Goal: Task Accomplishment & Management: Complete application form

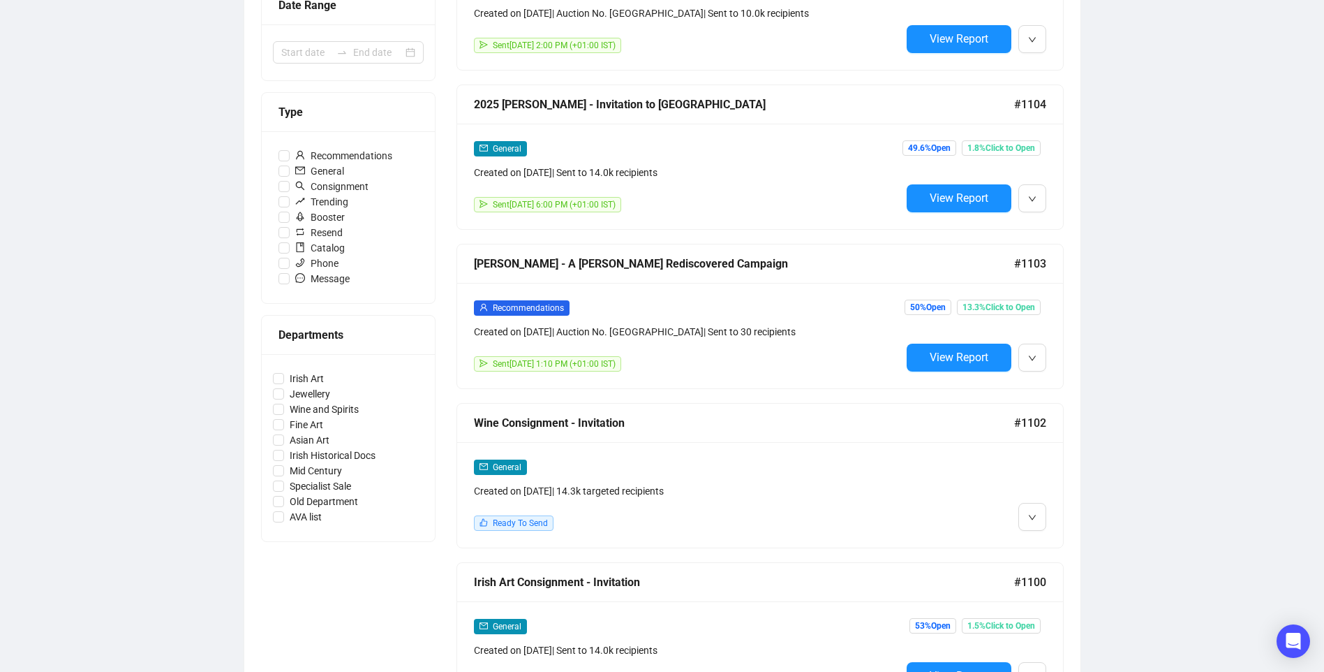
scroll to position [419, 0]
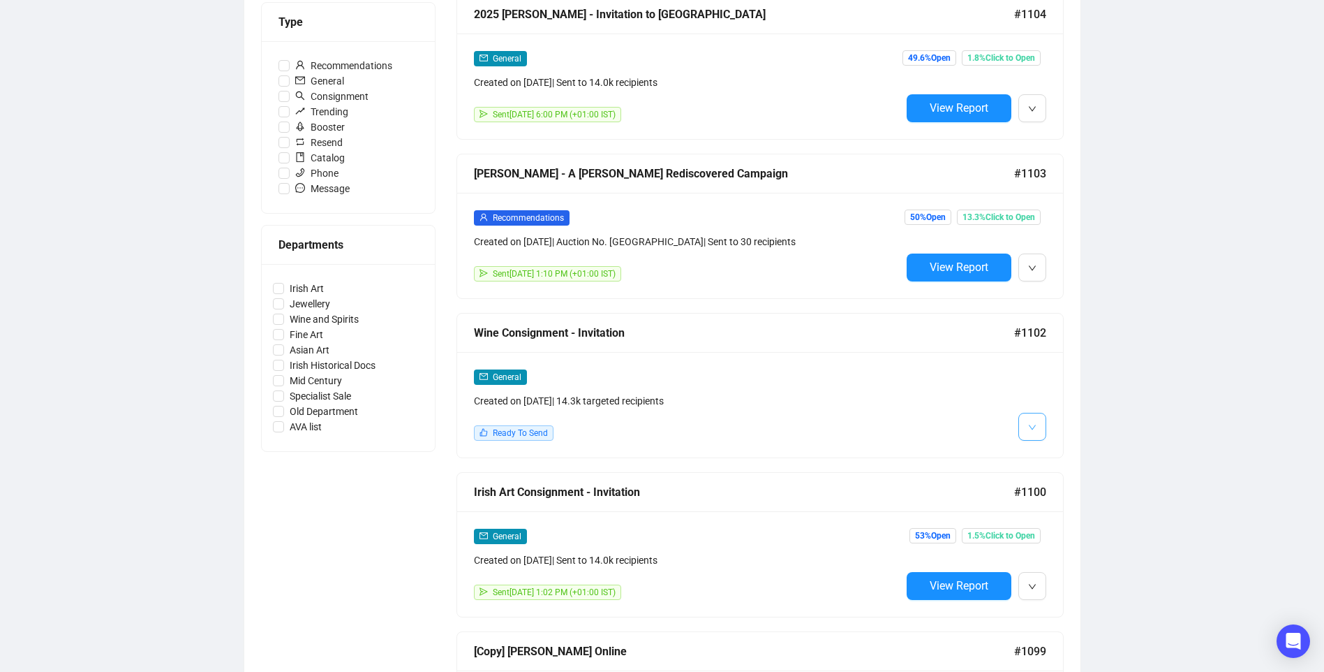
click at [1031, 417] on span "button" at bounding box center [1032, 425] width 8 height 17
click at [1045, 460] on li "Edit" at bounding box center [1058, 454] width 74 height 22
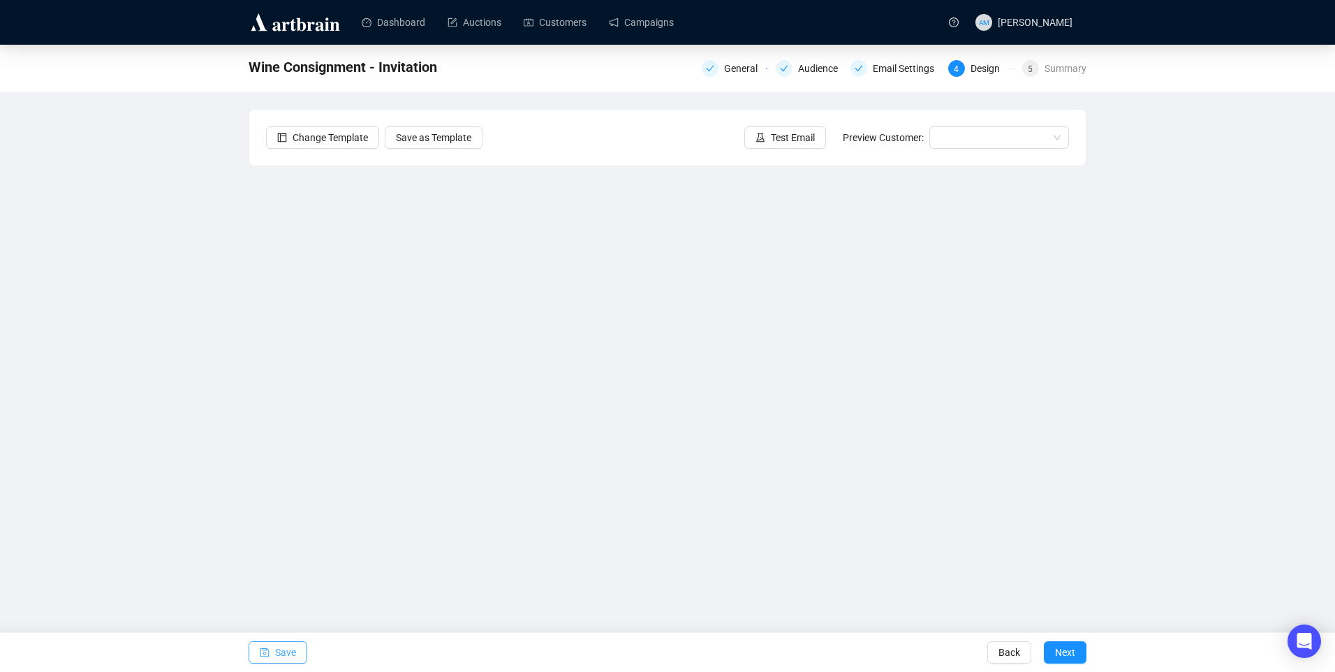
click at [286, 658] on span "Save" at bounding box center [285, 651] width 21 height 39
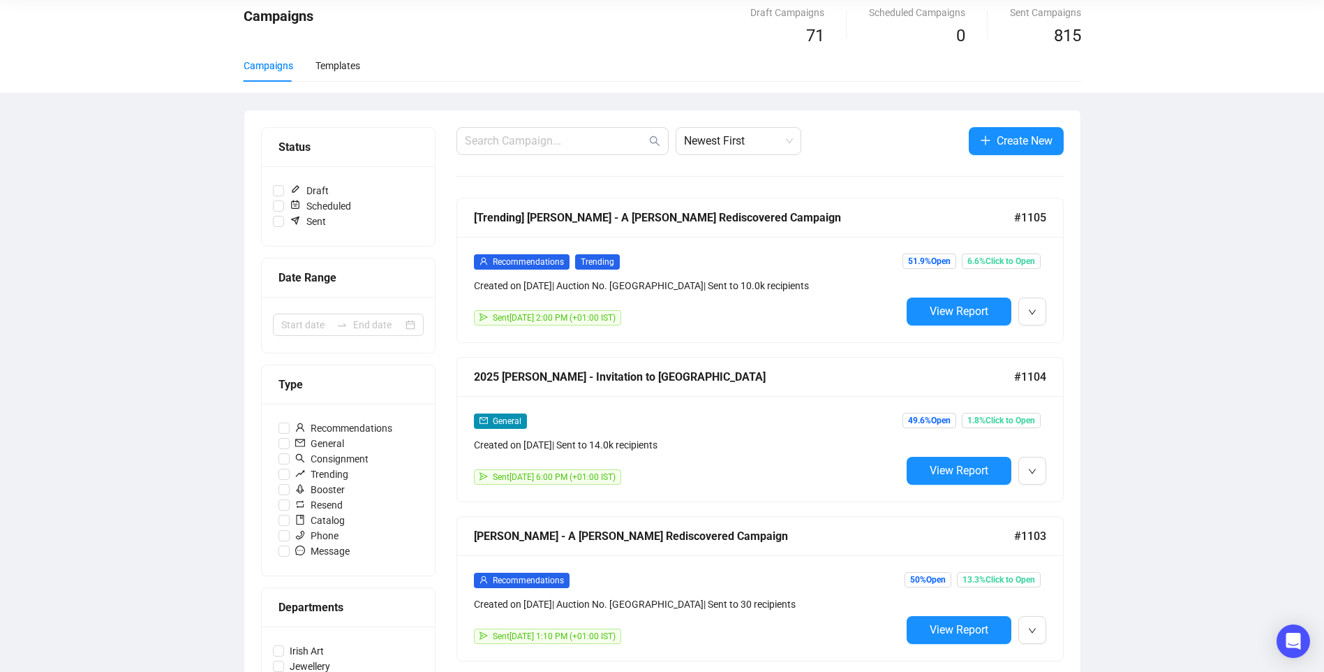
scroll to position [209, 0]
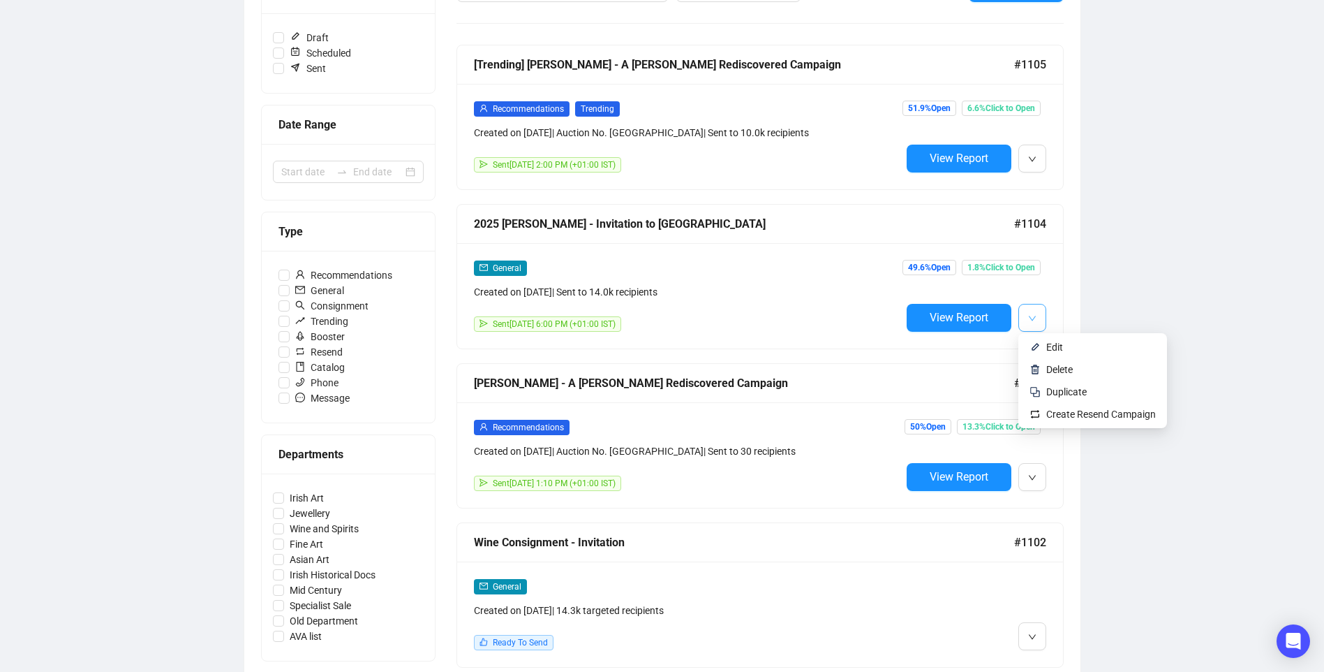
click at [1025, 318] on button "button" at bounding box center [1032, 318] width 28 height 28
click at [1052, 350] on span "Edit" at bounding box center [1054, 346] width 17 height 11
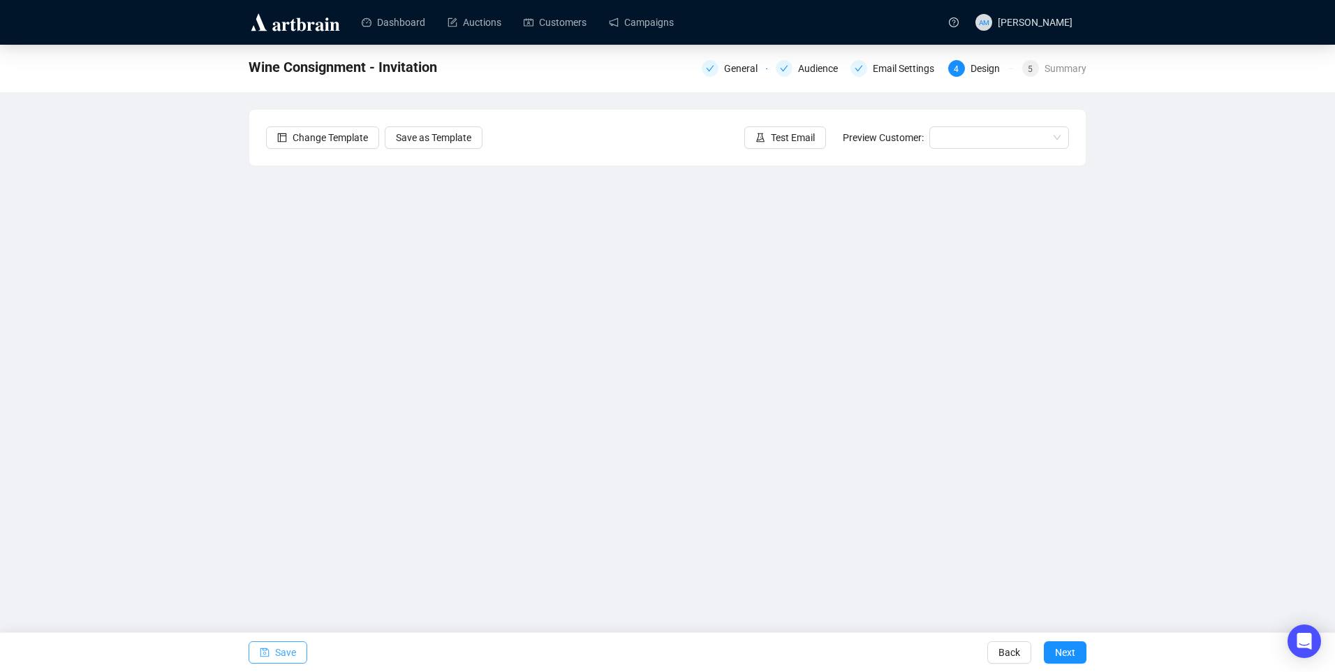
click at [288, 645] on span "Save" at bounding box center [285, 651] width 21 height 39
click at [283, 646] on span "Save" at bounding box center [285, 651] width 21 height 39
click at [307, 649] on div "Save Back Next" at bounding box center [667, 652] width 1335 height 40
click at [290, 648] on span "Save" at bounding box center [285, 651] width 21 height 39
click at [295, 647] on button "Save" at bounding box center [278, 652] width 59 height 22
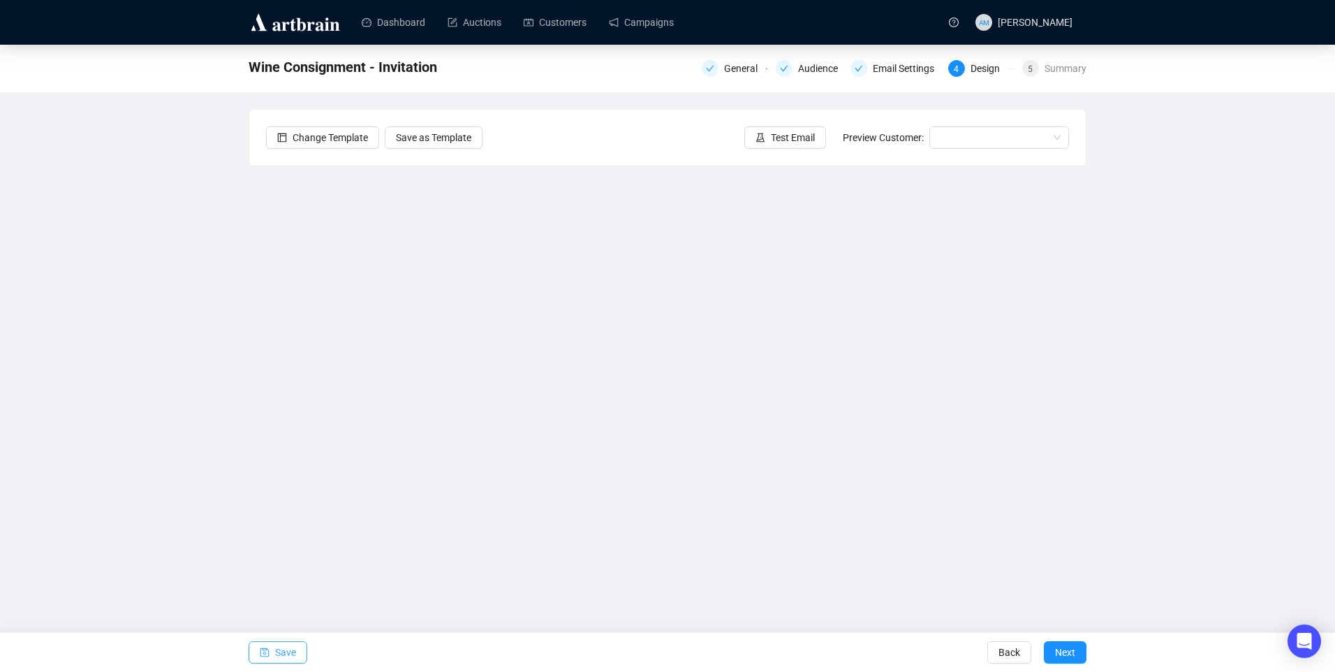
click at [298, 649] on button "Save" at bounding box center [278, 652] width 59 height 22
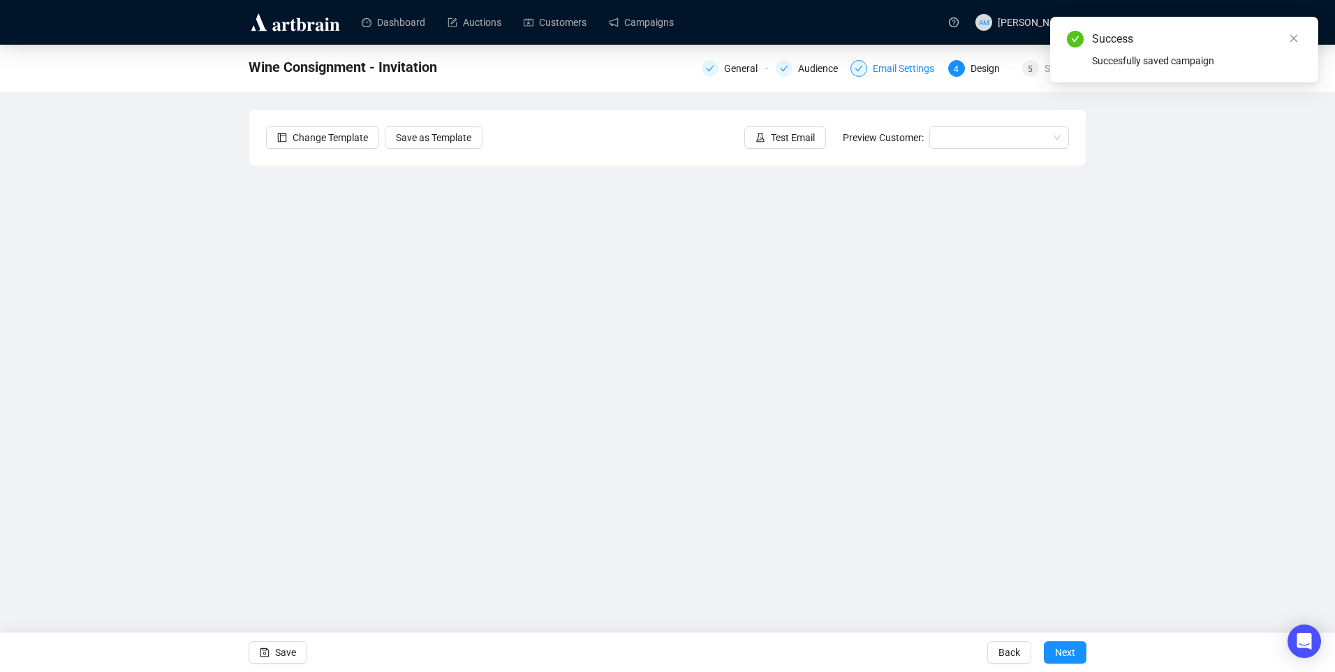
click at [910, 72] on div "Email Settings" at bounding box center [908, 68] width 70 height 17
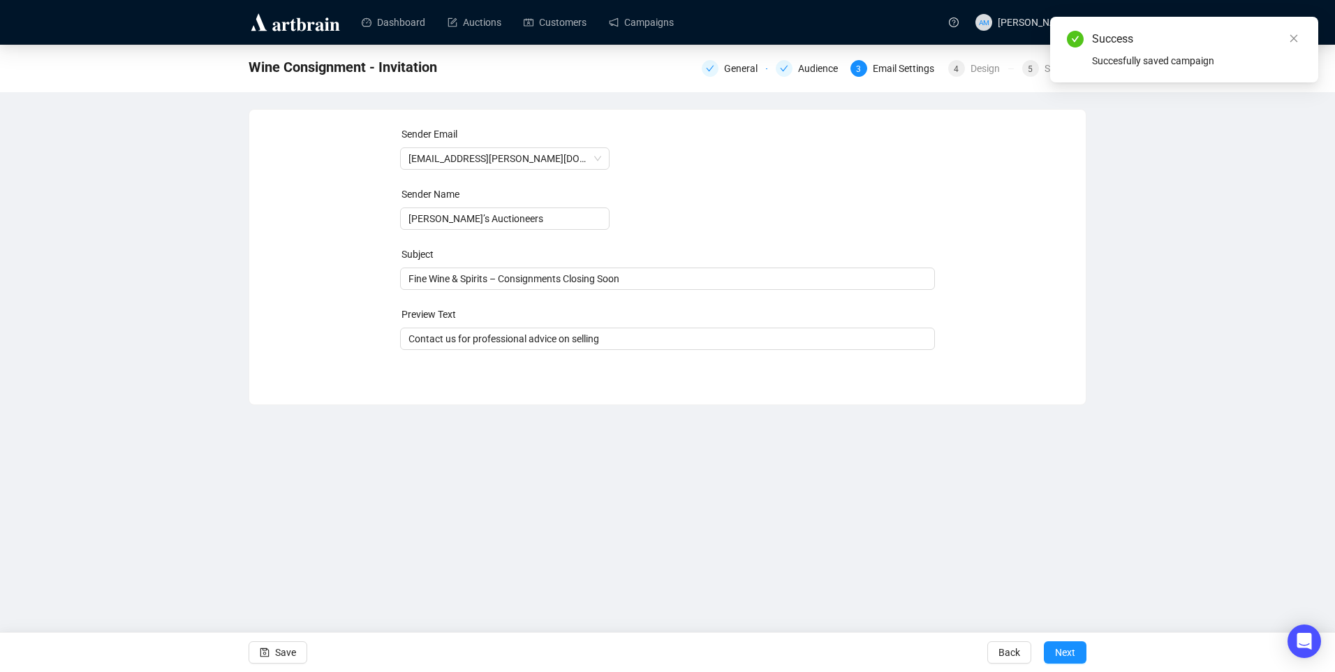
click at [865, 105] on div "Wine Consignment - Invitation General Audience 3 Email Settings 4 Design 5 Summ…" at bounding box center [667, 225] width 1335 height 360
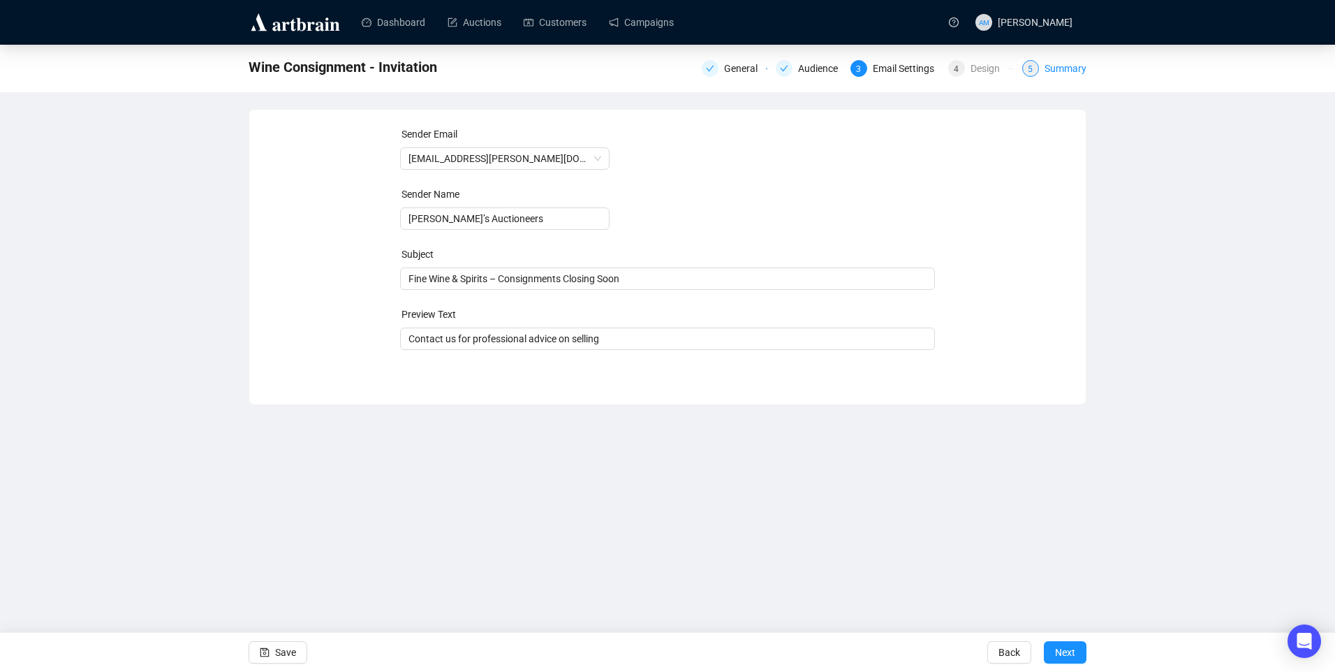
click at [1058, 68] on div "Summary" at bounding box center [1065, 68] width 42 height 17
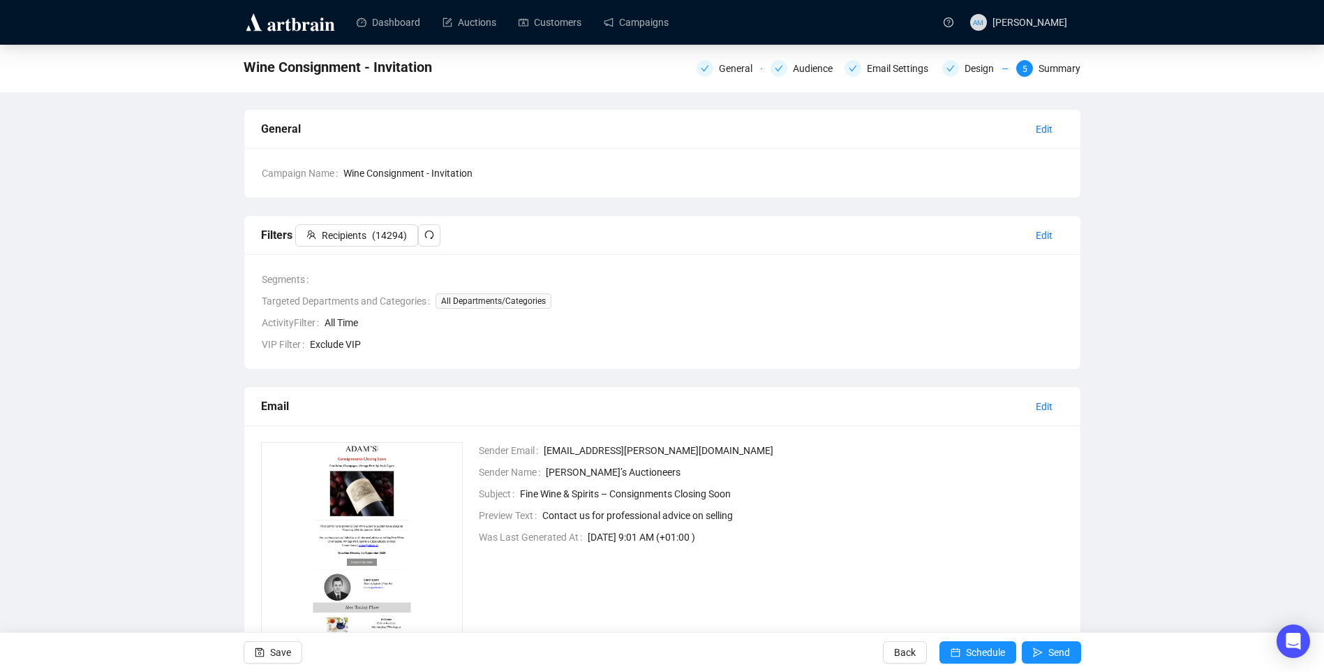
click at [437, 236] on div "Filters Recipients ( 14294 )" at bounding box center [643, 235] width 764 height 22
click at [424, 239] on icon "redo" at bounding box center [429, 235] width 10 height 10
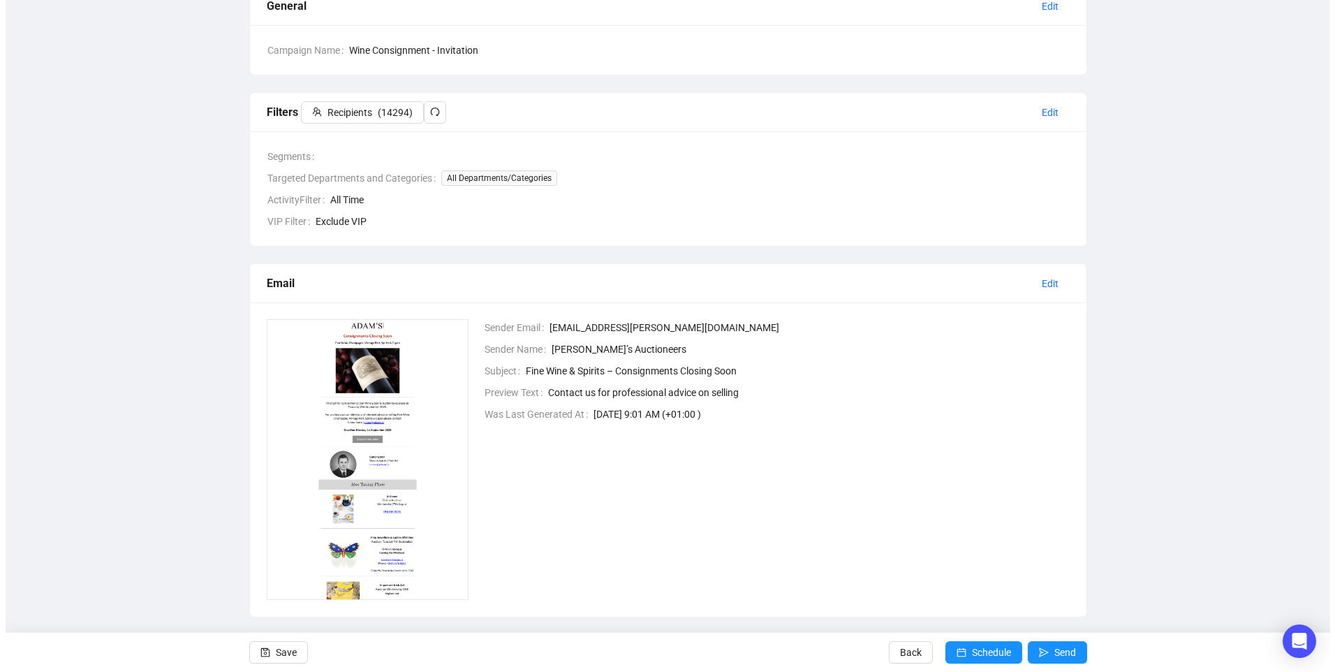
scroll to position [138, 0]
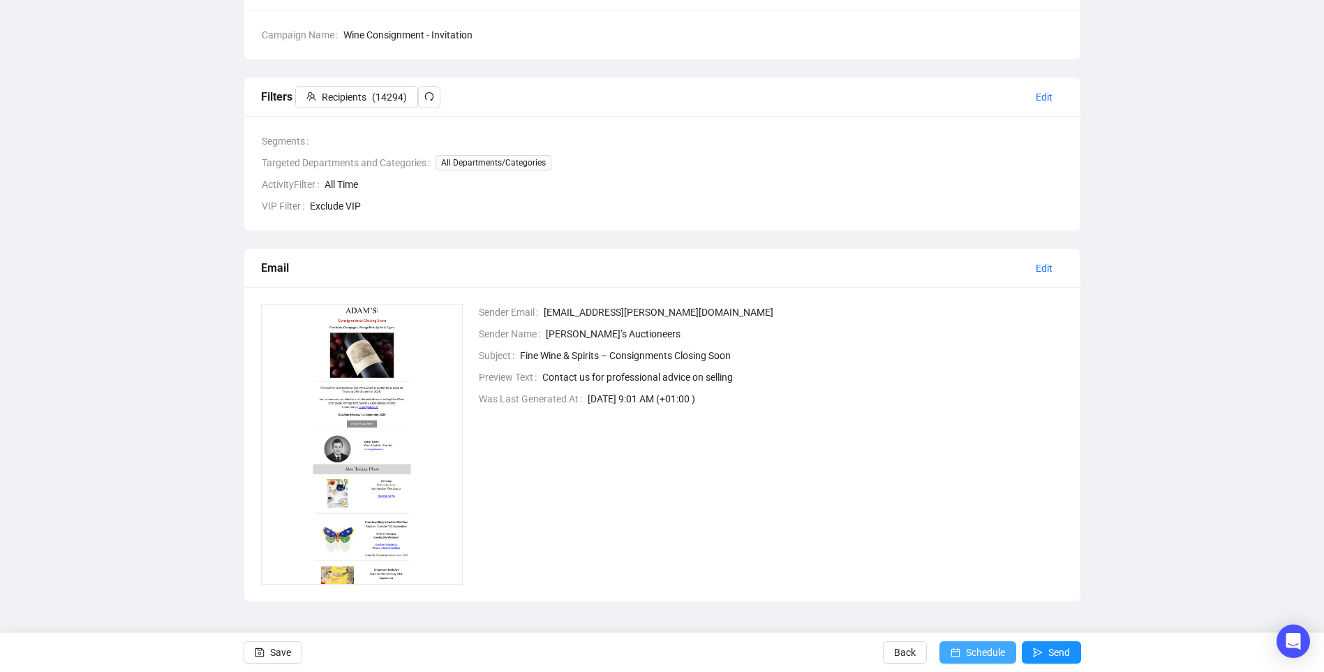
click at [987, 655] on span "Schedule" at bounding box center [985, 651] width 39 height 39
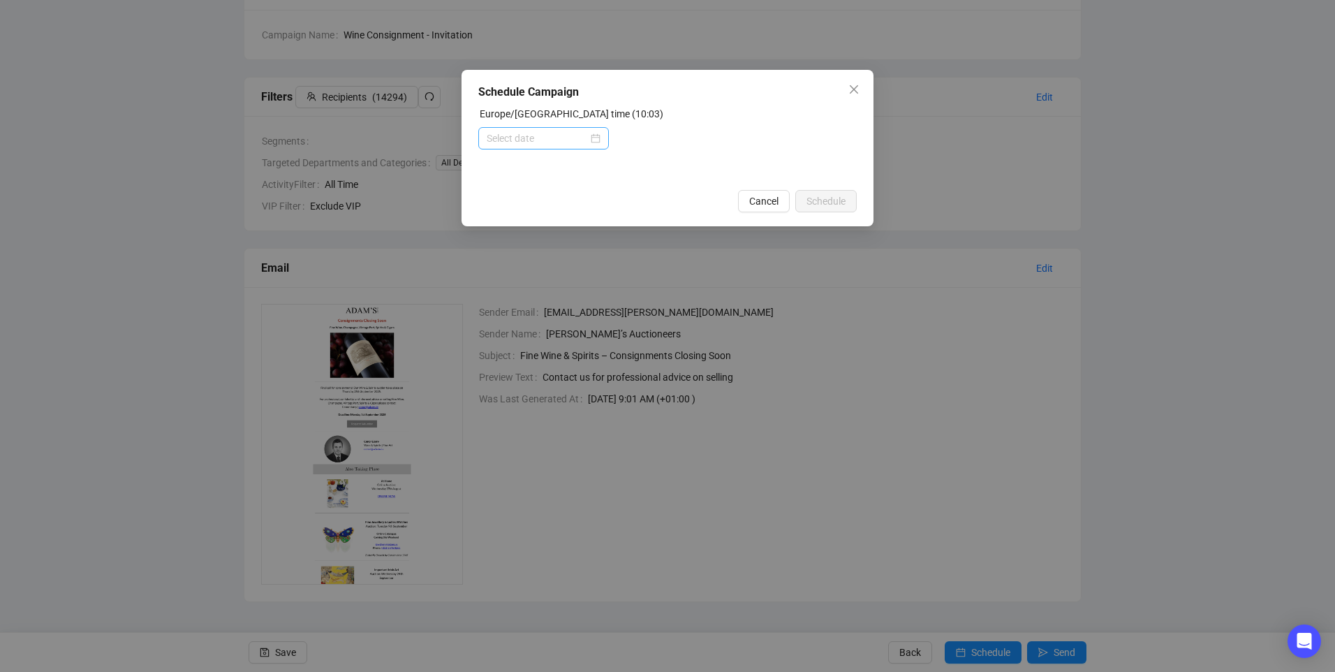
click at [596, 137] on div at bounding box center [544, 138] width 114 height 15
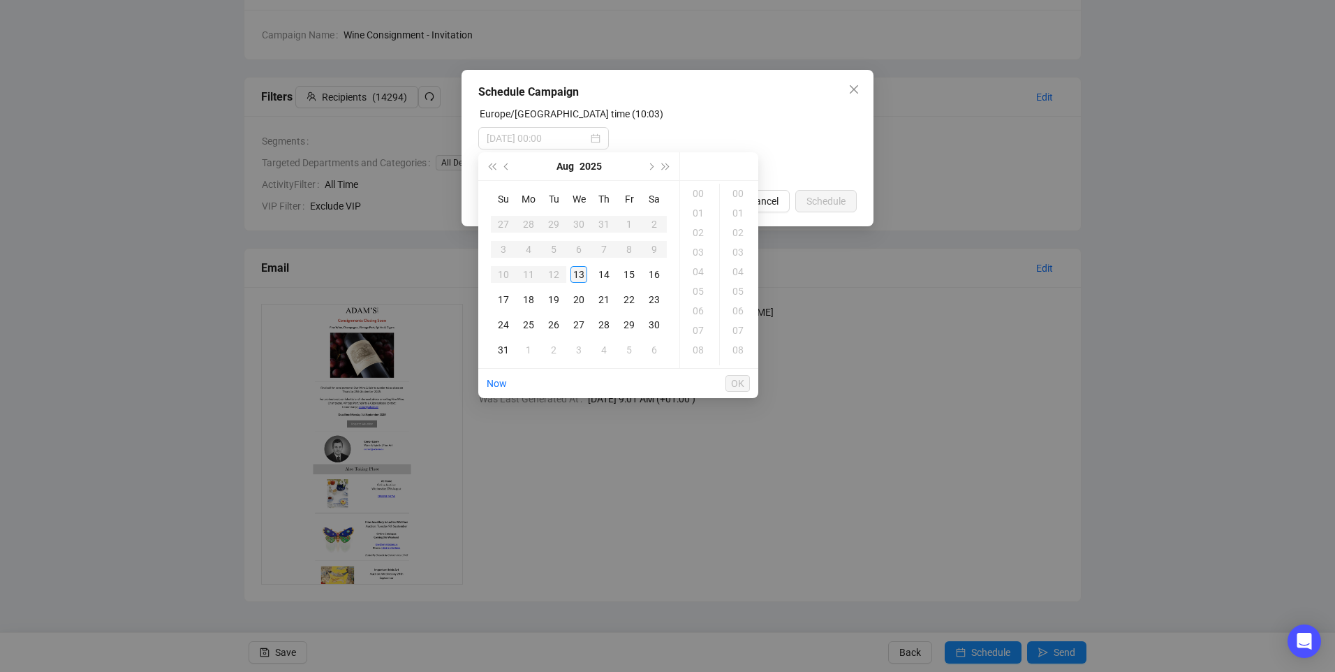
click at [581, 277] on div "13" at bounding box center [578, 274] width 17 height 17
click at [696, 237] on div "12" at bounding box center [700, 233] width 34 height 20
click at [739, 187] on div "30" at bounding box center [740, 185] width 34 height 20
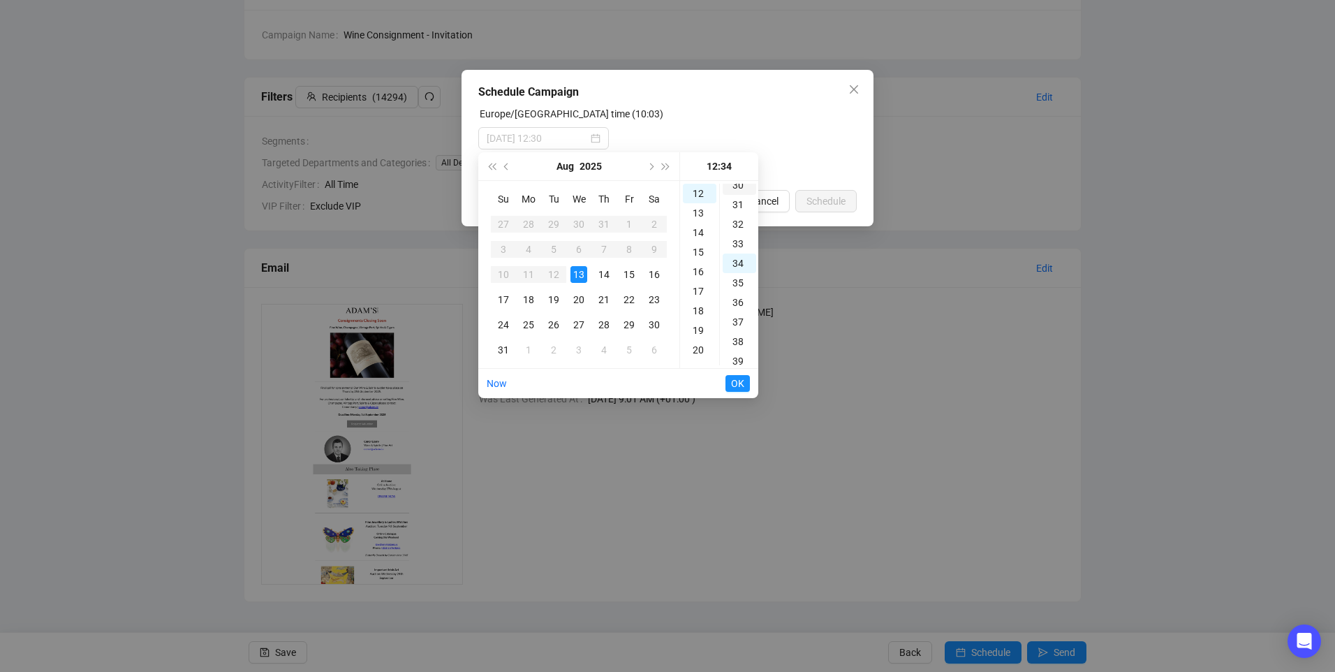
scroll to position [586, 0]
click at [702, 213] on div "13" at bounding box center [700, 213] width 34 height 20
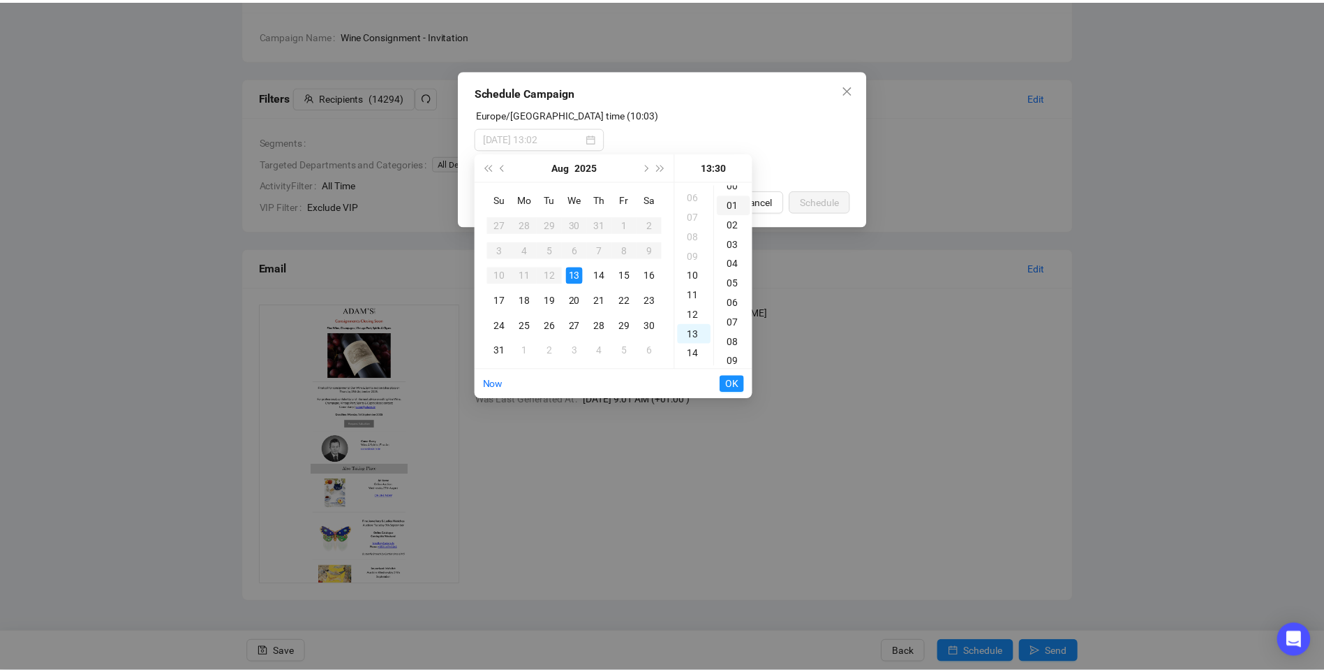
scroll to position [0, 0]
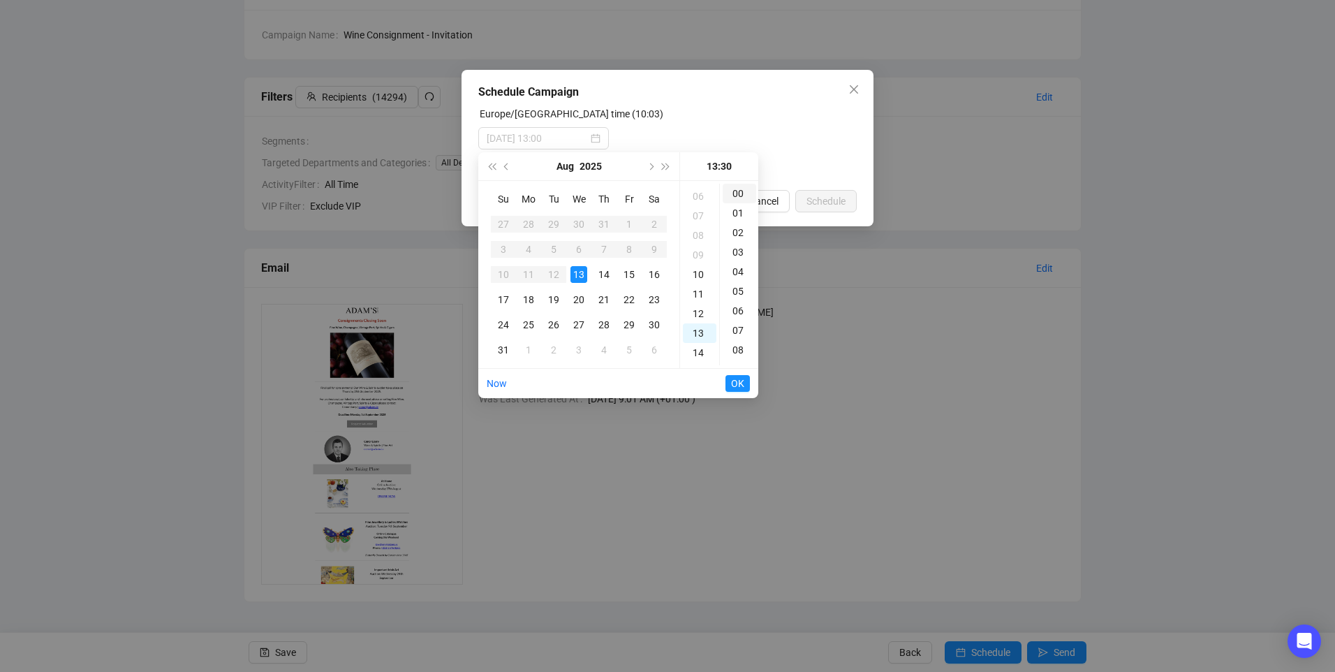
click at [732, 194] on div "00" at bounding box center [740, 194] width 34 height 20
type input "2025-08-13 13:00"
click at [743, 384] on span "OK" at bounding box center [737, 383] width 13 height 27
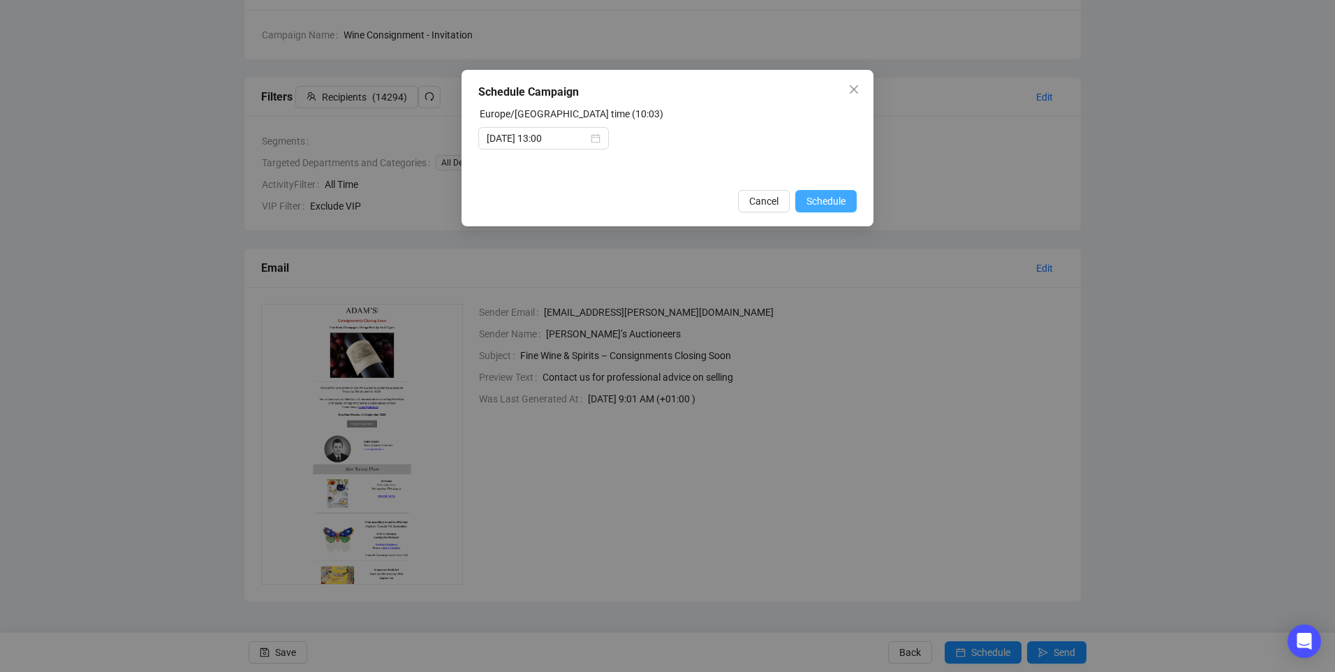
click at [810, 198] on span "Schedule" at bounding box center [825, 200] width 39 height 15
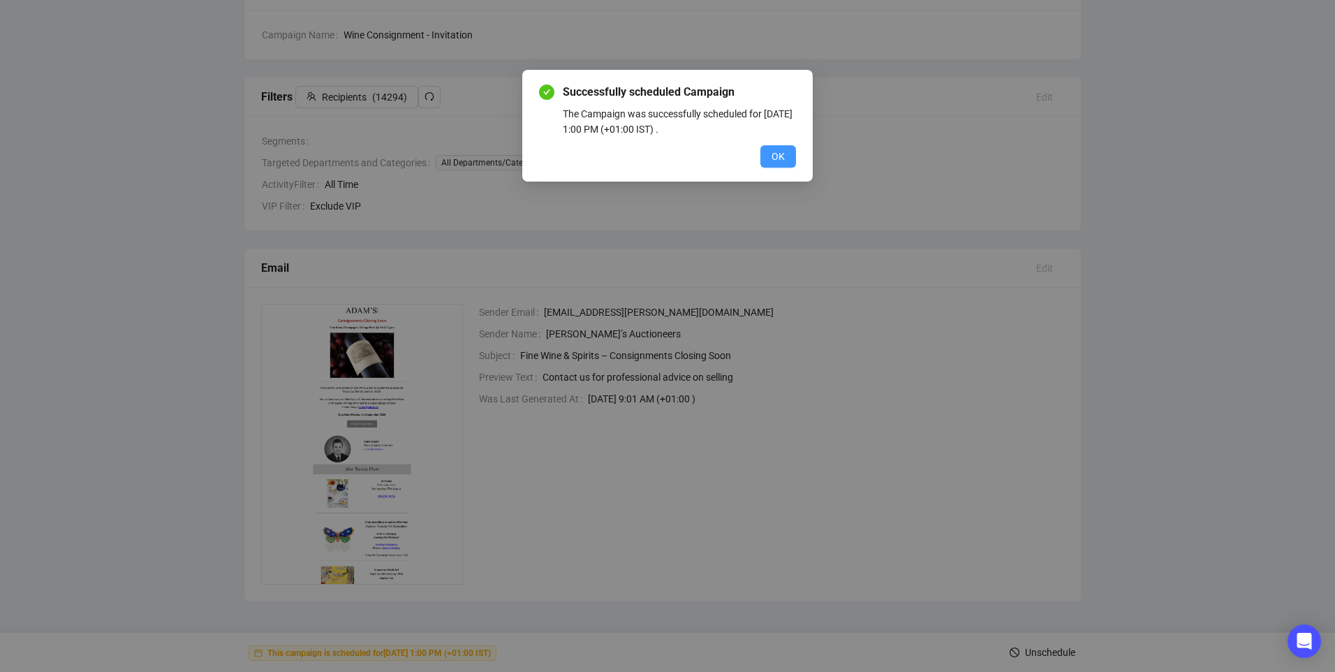
click at [783, 161] on span "OK" at bounding box center [777, 156] width 13 height 15
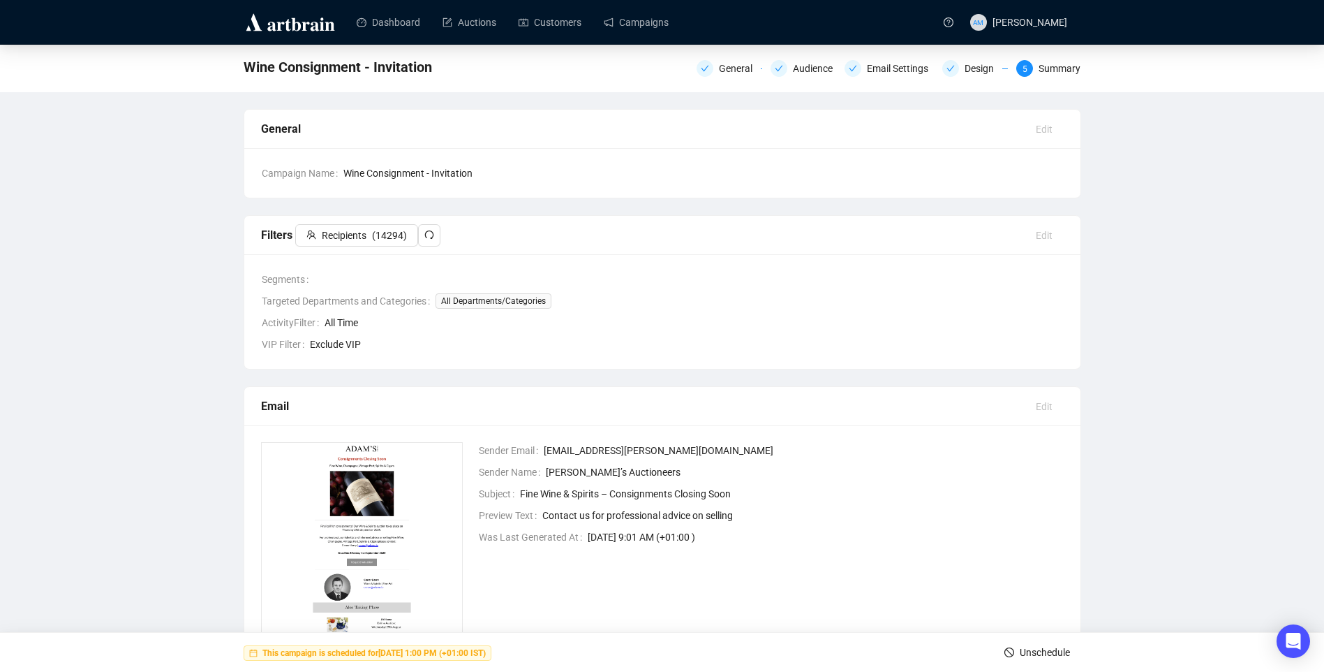
click at [288, 28] on img at bounding box center [291, 22] width 94 height 22
